Goal: Find specific page/section: Find specific page/section

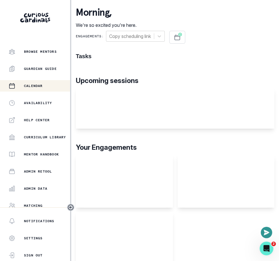
scroll to position [106, 0]
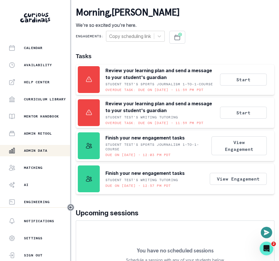
click at [47, 148] on p "Admin Data" at bounding box center [35, 150] width 23 height 5
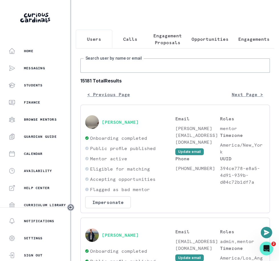
click at [143, 70] on input "Search user by name or email" at bounding box center [175, 65] width 190 height 14
paste input "[PERSON_NAME]"
type input "[PERSON_NAME]"
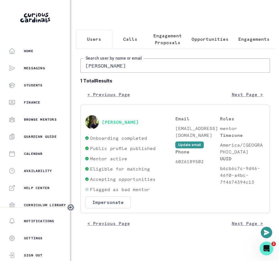
click at [184, 126] on p "[EMAIL_ADDRESS][DOMAIN_NAME]" at bounding box center [197, 132] width 45 height 14
click at [151, 118] on div "[PERSON_NAME]" at bounding box center [130, 122] width 90 height 14
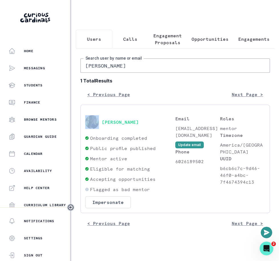
click at [151, 118] on div "[PERSON_NAME]" at bounding box center [130, 122] width 90 height 14
click at [100, 123] on div "[PERSON_NAME]" at bounding box center [130, 122] width 90 height 14
click at [101, 126] on div "[PERSON_NAME]" at bounding box center [130, 122] width 90 height 14
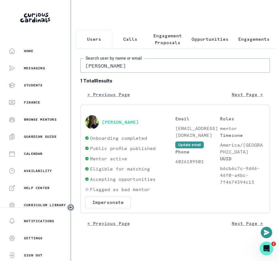
drag, startPoint x: 101, startPoint y: 125, endPoint x: 137, endPoint y: 125, distance: 35.9
click at [137, 125] on div "[PERSON_NAME]" at bounding box center [130, 122] width 90 height 14
drag, startPoint x: 140, startPoint y: 121, endPoint x: 104, endPoint y: 121, distance: 35.9
click at [104, 121] on div "[PERSON_NAME]" at bounding box center [130, 122] width 90 height 14
click at [101, 122] on div "[PERSON_NAME]" at bounding box center [130, 122] width 90 height 14
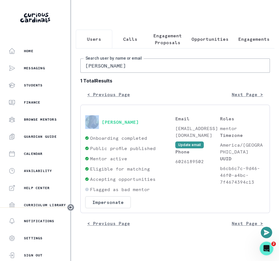
click at [101, 122] on div "[PERSON_NAME]" at bounding box center [130, 122] width 90 height 14
click at [103, 125] on div "[PERSON_NAME]" at bounding box center [130, 122] width 90 height 14
